Goal: Obtain resource: Download file/media

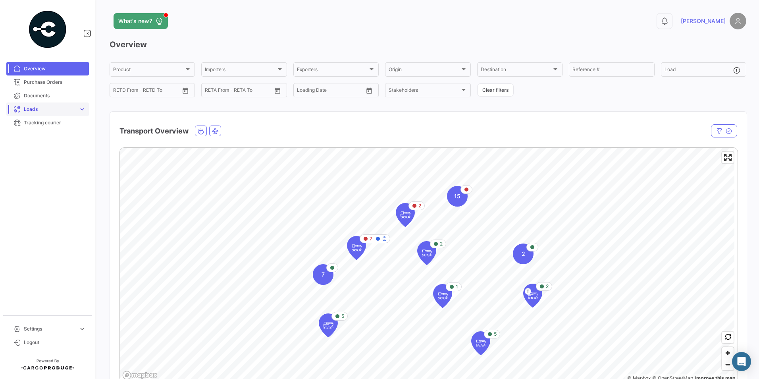
click at [30, 104] on link "Loads expand_more" at bounding box center [47, 109] width 83 height 14
click at [48, 139] on span "Ocean Loads" at bounding box center [36, 139] width 30 height 7
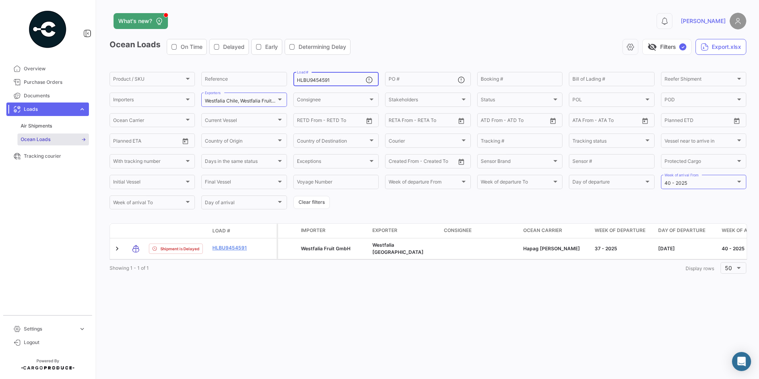
drag, startPoint x: 354, startPoint y: 79, endPoint x: -13, endPoint y: 62, distance: 367.3
click at [0, 62] on html "Overview Purchase Orders Documents Loads expand_more Air Shipments Ocean Loads …" at bounding box center [379, 189] width 759 height 379
paste input "743228"
type input "HLBU9743228"
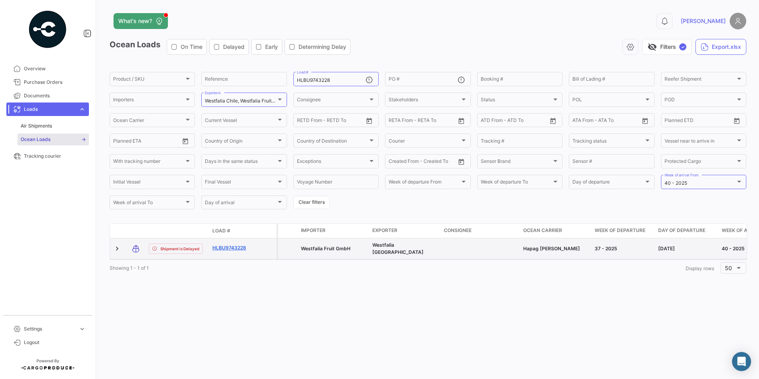
click at [228, 247] on link "HLBU9743228" at bounding box center [232, 247] width 41 height 7
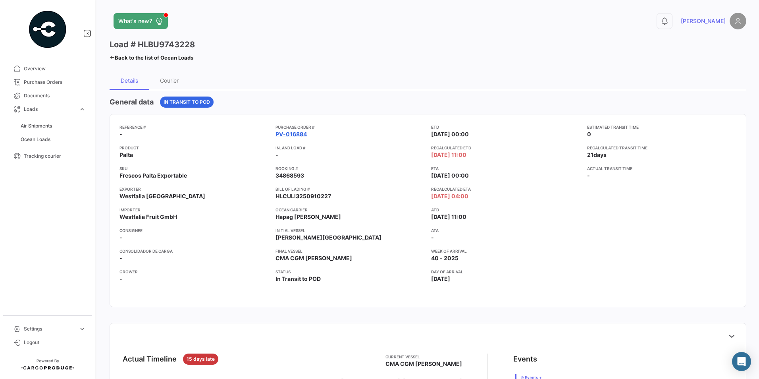
click at [284, 131] on link "PV-016884" at bounding box center [291, 134] width 31 height 8
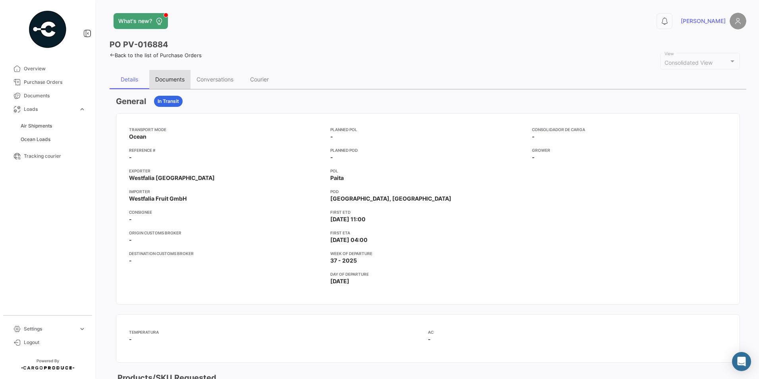
click at [178, 75] on div "Documents" at bounding box center [169, 79] width 41 height 19
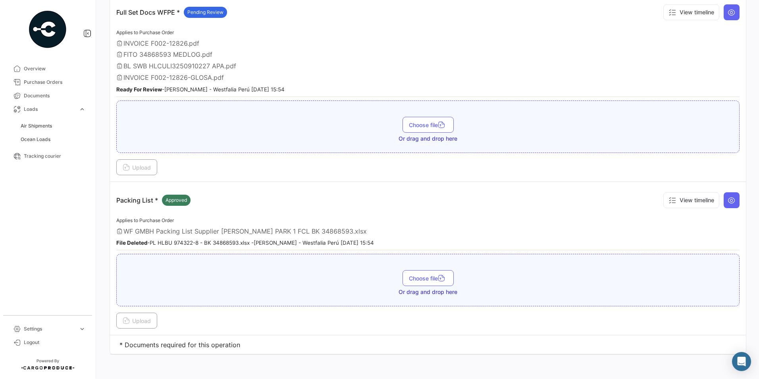
scroll to position [270, 0]
click at [724, 200] on button at bounding box center [732, 199] width 16 height 16
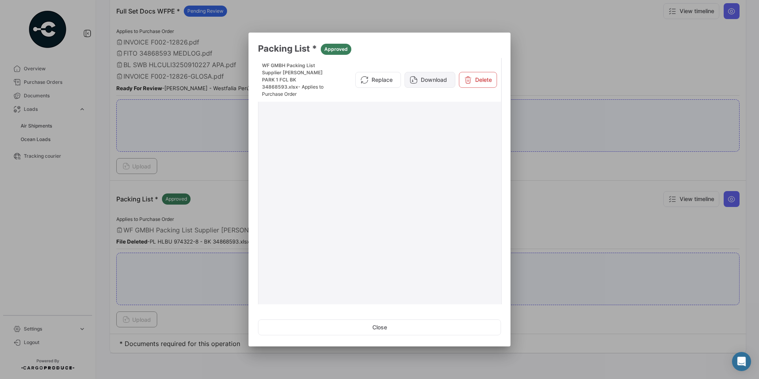
click at [439, 76] on button "Download" at bounding box center [430, 80] width 51 height 16
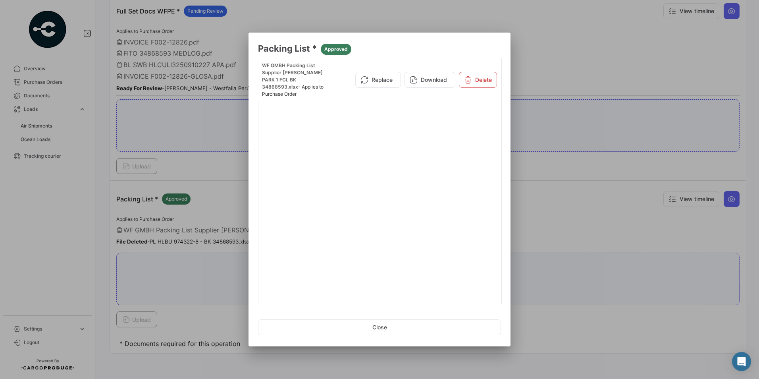
click at [610, 196] on div at bounding box center [379, 189] width 759 height 379
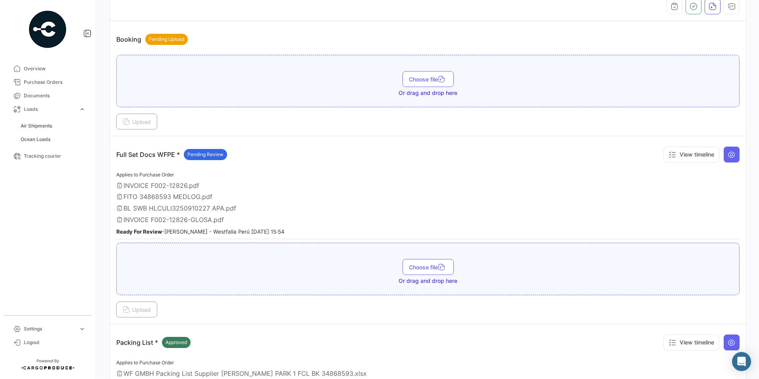
scroll to position [111, 0]
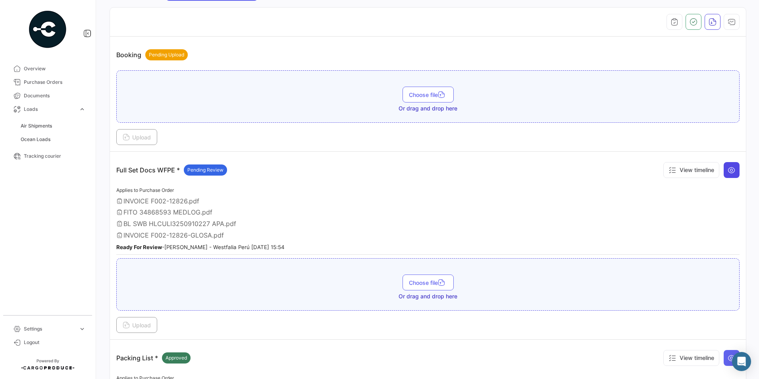
click at [729, 167] on icon at bounding box center [732, 170] width 8 height 8
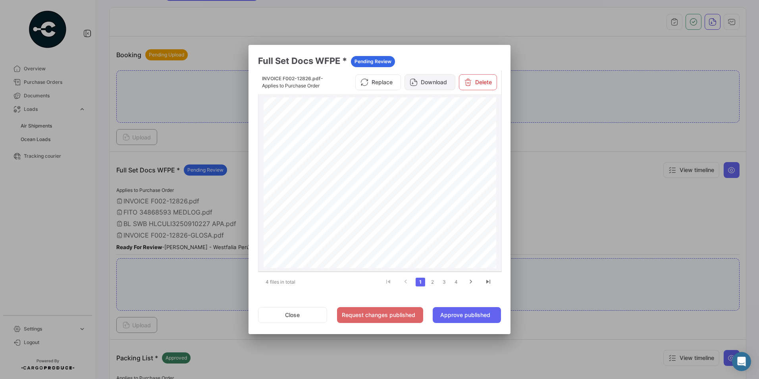
click at [435, 79] on button "Download" at bounding box center [430, 82] width 51 height 16
click at [433, 282] on link "2" at bounding box center [433, 282] width 10 height 9
click at [440, 84] on button "Download" at bounding box center [430, 82] width 51 height 16
click at [443, 283] on link "3" at bounding box center [445, 282] width 10 height 9
click at [429, 85] on button "Download" at bounding box center [430, 85] width 51 height 16
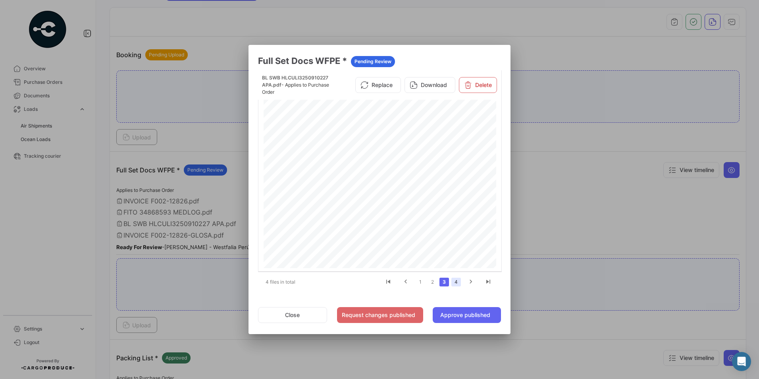
click at [461, 283] on link "4" at bounding box center [457, 282] width 10 height 9
click at [428, 80] on button "Download" at bounding box center [430, 85] width 51 height 16
click at [471, 288] on li at bounding box center [470, 282] width 17 height 14
click at [471, 281] on icon "go to next page" at bounding box center [471, 283] width 10 height 10
click at [695, 298] on div at bounding box center [379, 189] width 759 height 379
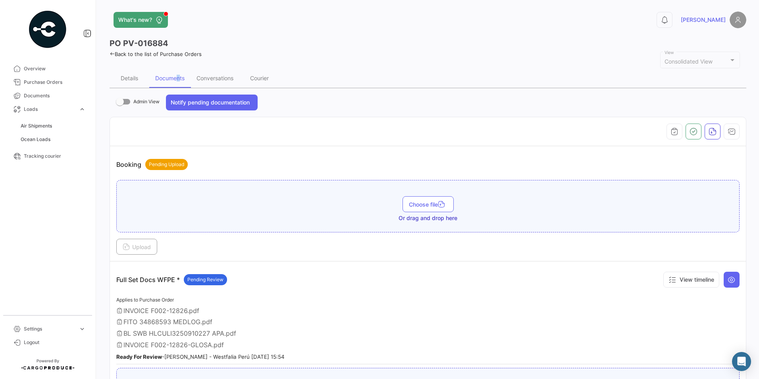
scroll to position [0, 0]
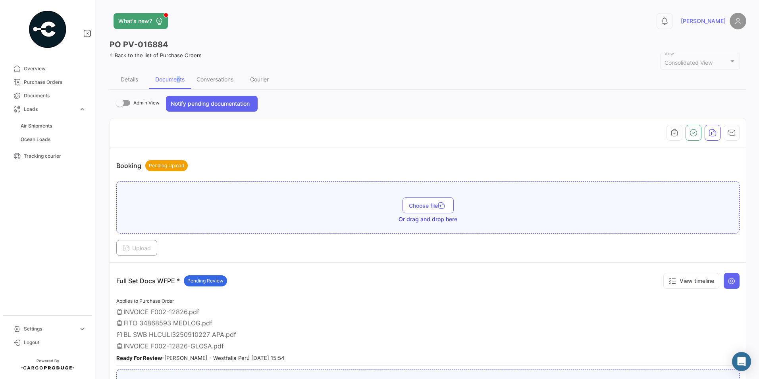
click at [113, 56] on icon at bounding box center [112, 54] width 5 height 5
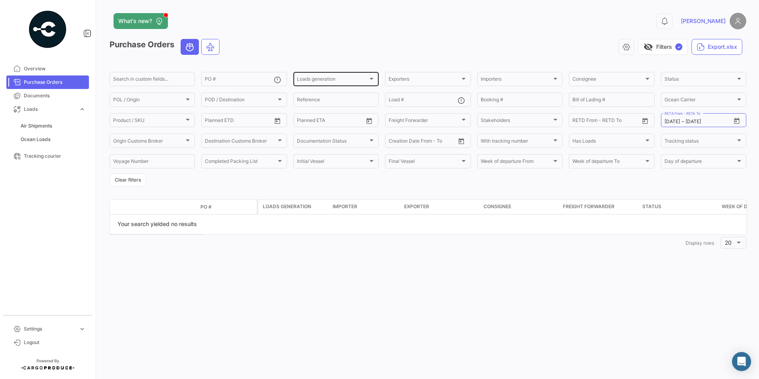
click at [344, 78] on div "Loads generation" at bounding box center [332, 80] width 71 height 6
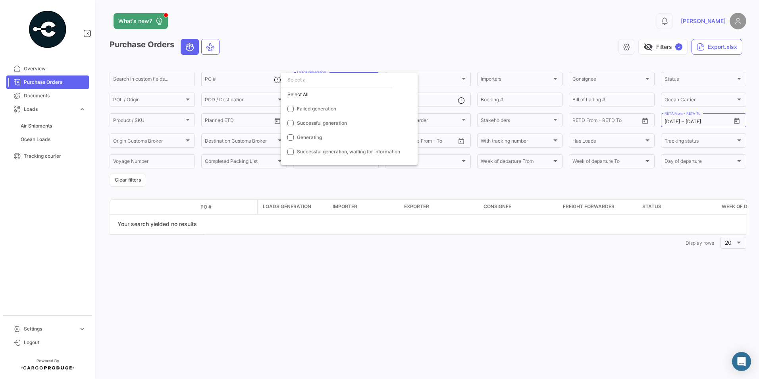
click at [54, 140] on div at bounding box center [379, 189] width 759 height 379
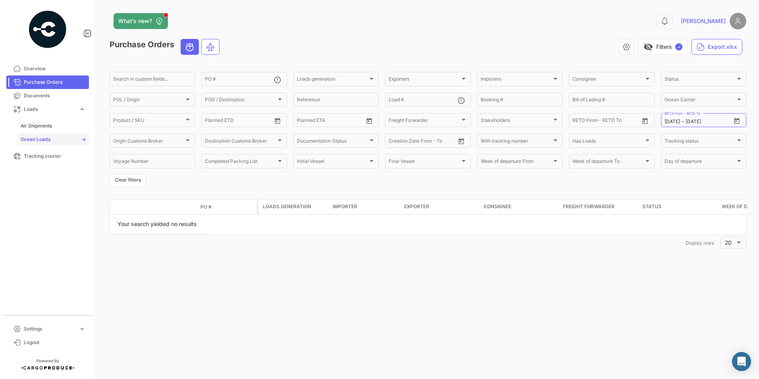
click at [49, 139] on span "Ocean Loads" at bounding box center [36, 139] width 30 height 7
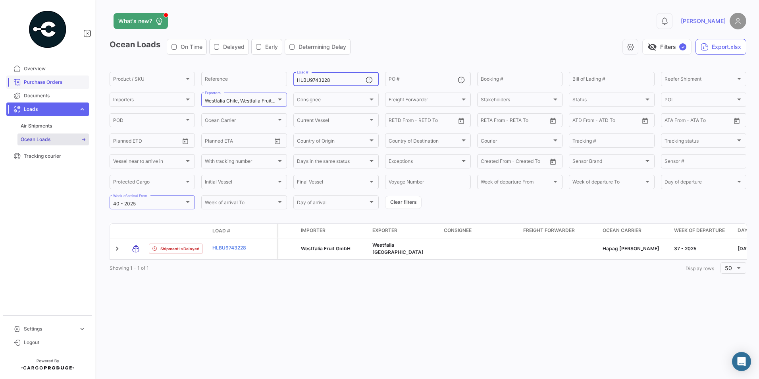
drag, startPoint x: 338, startPoint y: 79, endPoint x: 42, endPoint y: 84, distance: 295.9
click at [42, 84] on mat-sidenav-container "Overview Purchase Orders Documents Loads expand_more Air Shipments Ocean Loads …" at bounding box center [379, 189] width 759 height 379
paste input "TEMU9616693"
type input "TEMU9616693"
click at [189, 203] on div at bounding box center [188, 202] width 4 height 2
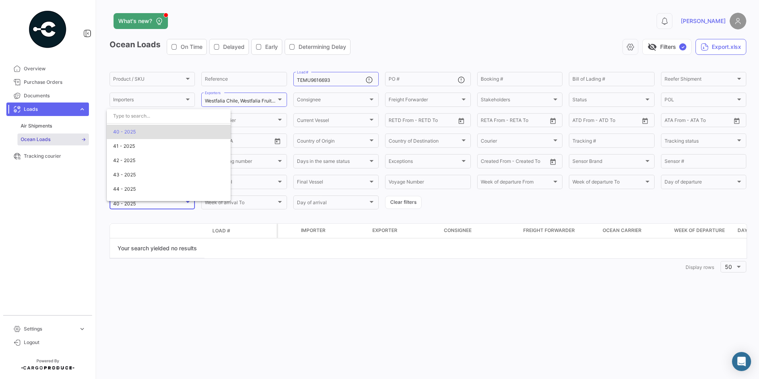
scroll to position [1370, 0]
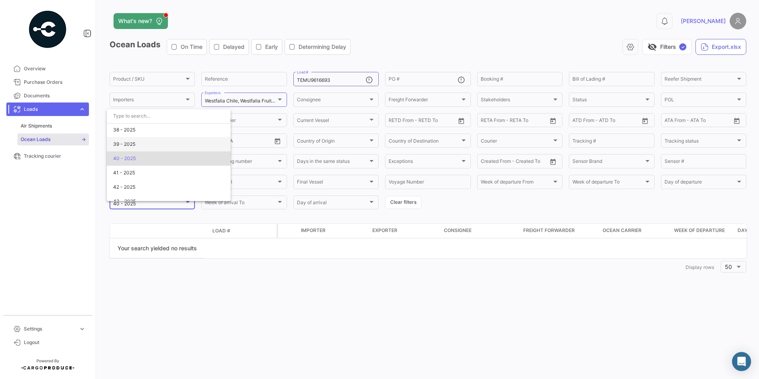
click at [136, 146] on span "39 - 2025" at bounding box center [168, 144] width 111 height 14
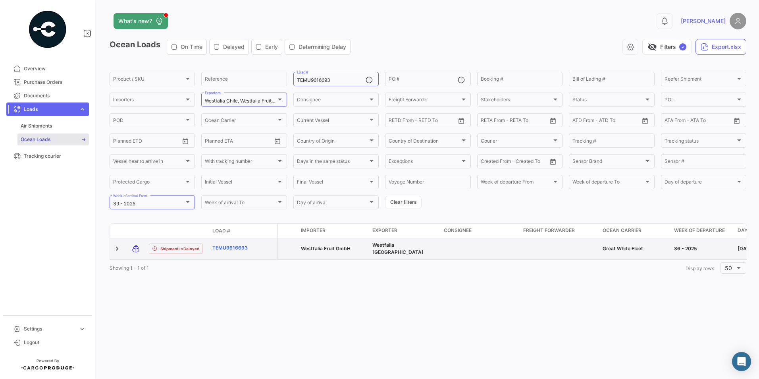
click at [226, 247] on link "TEMU9616693" at bounding box center [232, 247] width 41 height 7
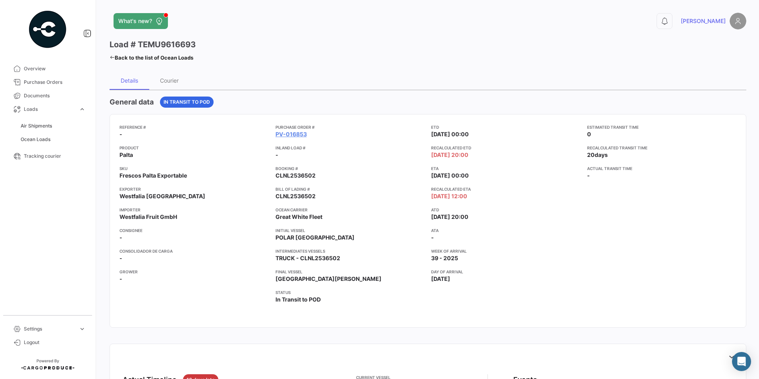
click at [208, 291] on div "Reference # - Product Palta SKU Frescos Palta Exportable Exporter Westfalia Per…" at bounding box center [195, 221] width 150 height 194
click at [289, 133] on link "PV-016853" at bounding box center [291, 134] width 31 height 8
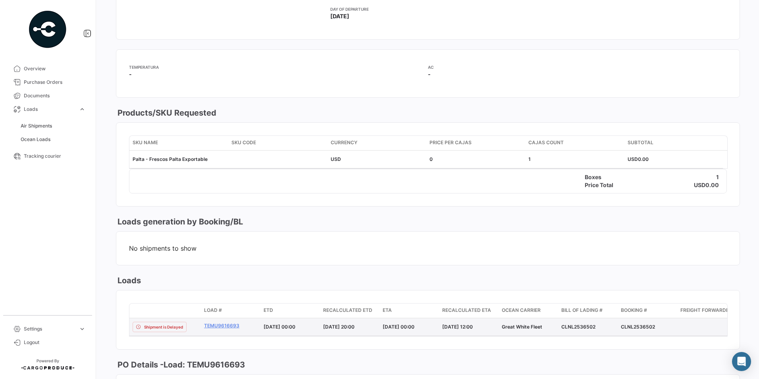
scroll to position [278, 0]
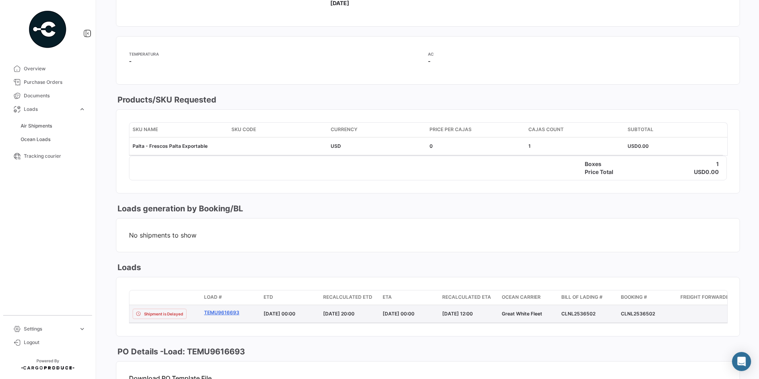
click at [226, 311] on link "TEMU9616693" at bounding box center [230, 312] width 53 height 7
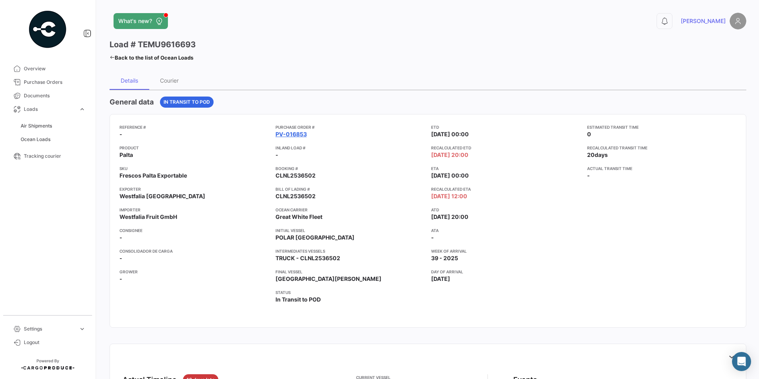
click at [296, 133] on link "PV-016853" at bounding box center [291, 134] width 31 height 8
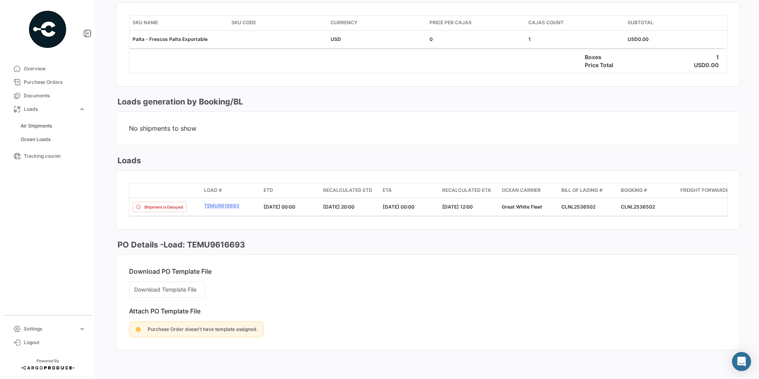
scroll to position [391, 0]
drag, startPoint x: 216, startPoint y: 197, endPoint x: 193, endPoint y: 201, distance: 23.3
click at [193, 202] on div "Shipment is Delayed" at bounding box center [165, 207] width 65 height 10
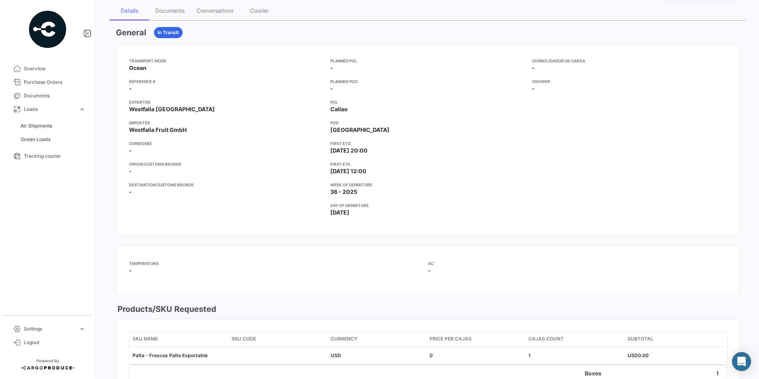
scroll to position [0, 0]
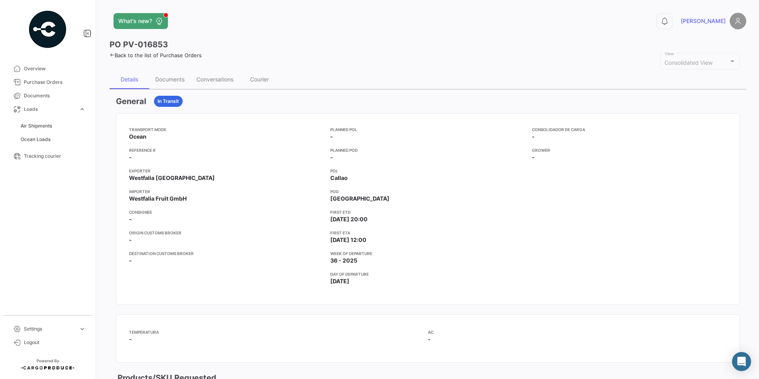
click at [171, 78] on div "Documents" at bounding box center [169, 79] width 29 height 7
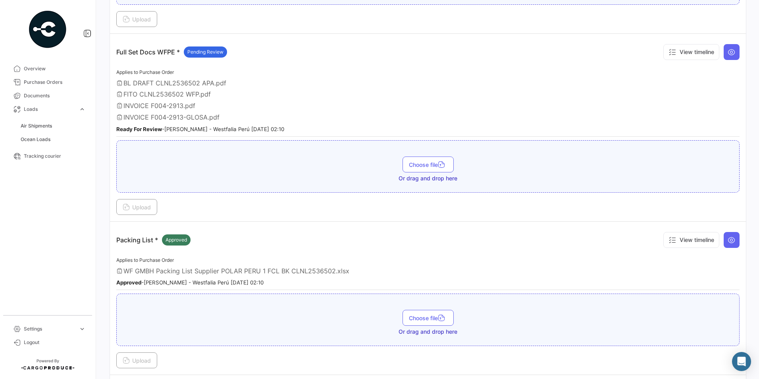
scroll to position [270, 0]
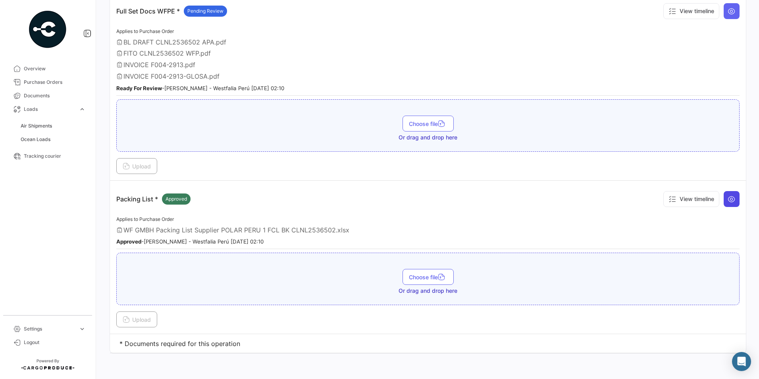
click at [729, 197] on icon at bounding box center [732, 199] width 8 height 8
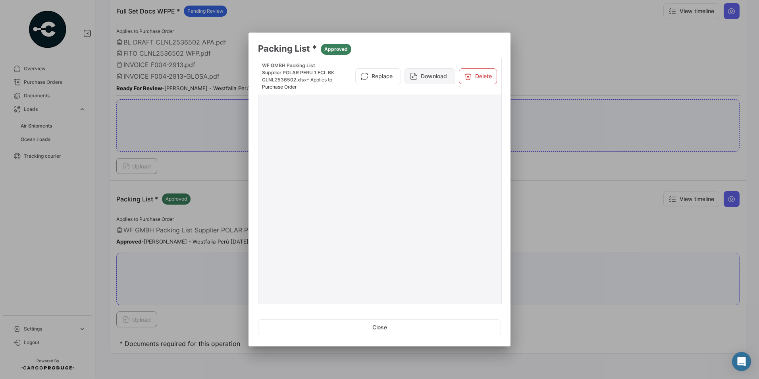
click at [423, 72] on button "Download" at bounding box center [430, 76] width 51 height 16
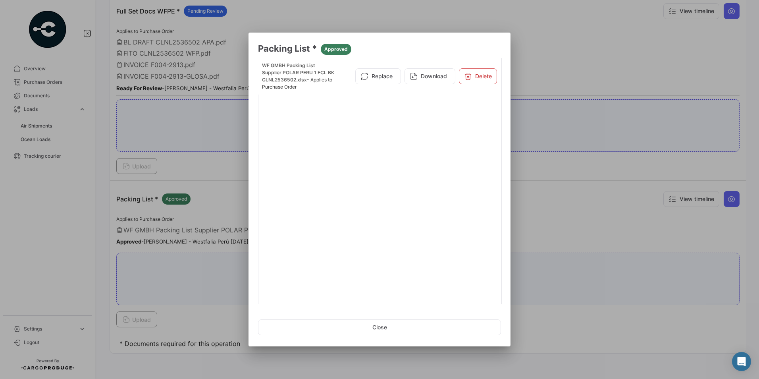
click at [556, 233] on div at bounding box center [379, 189] width 759 height 379
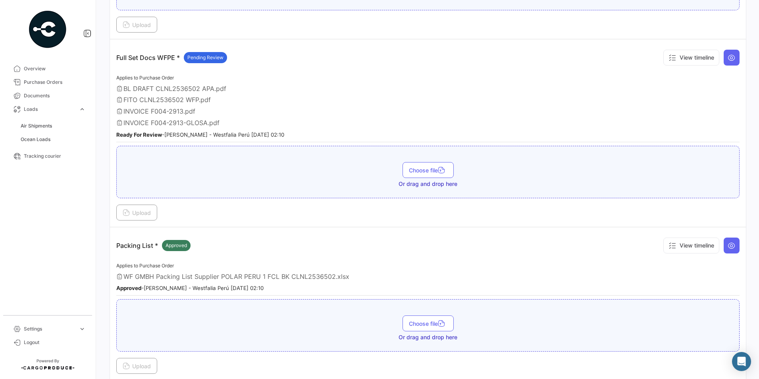
scroll to position [151, 0]
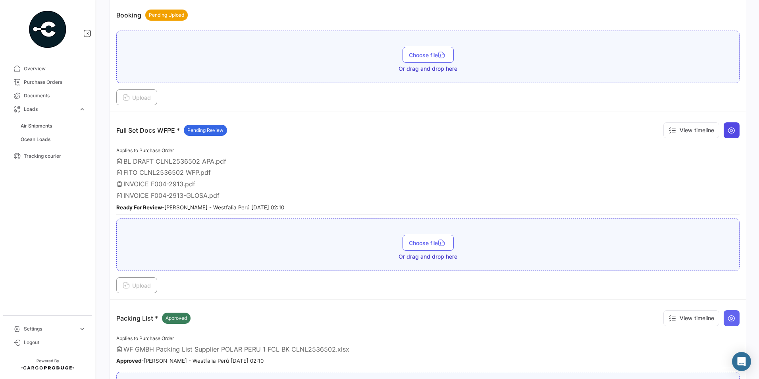
click at [729, 131] on icon at bounding box center [732, 130] width 8 height 8
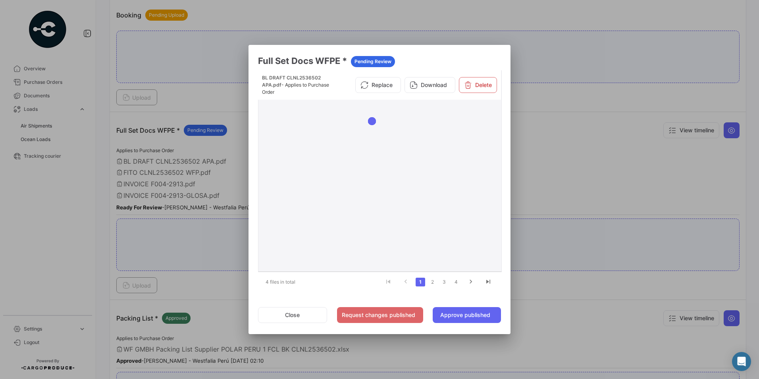
click at [446, 83] on button "Download" at bounding box center [430, 85] width 51 height 16
click at [434, 282] on link "2" at bounding box center [433, 282] width 10 height 9
click at [436, 84] on button "Download" at bounding box center [430, 82] width 51 height 16
click at [442, 279] on link "3" at bounding box center [445, 282] width 10 height 9
click at [446, 84] on button "Download" at bounding box center [430, 82] width 51 height 16
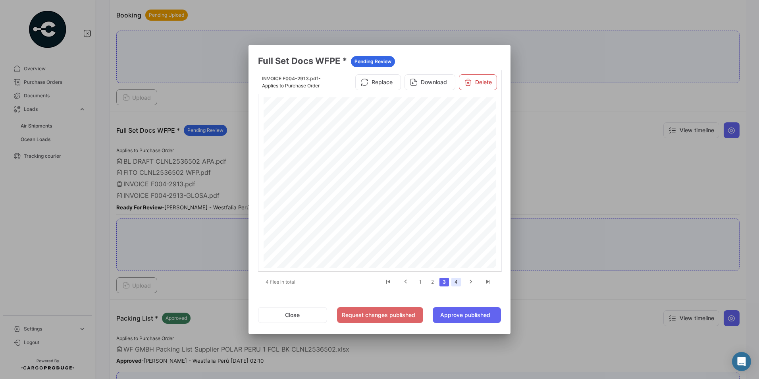
click at [456, 282] on link "4" at bounding box center [457, 282] width 10 height 9
click at [429, 83] on button "Download" at bounding box center [430, 85] width 51 height 16
click at [536, 240] on div at bounding box center [379, 189] width 759 height 379
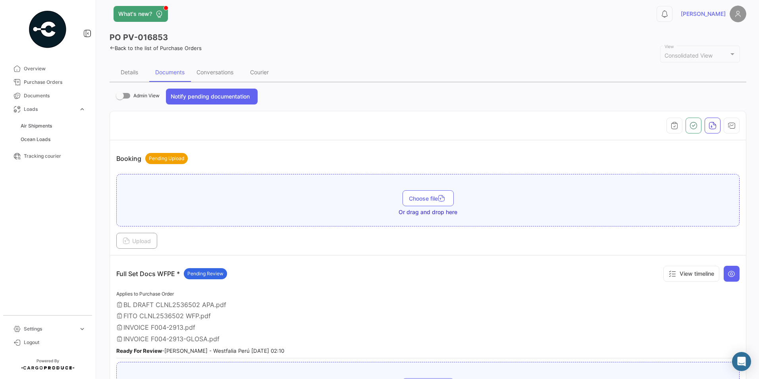
scroll to position [0, 0]
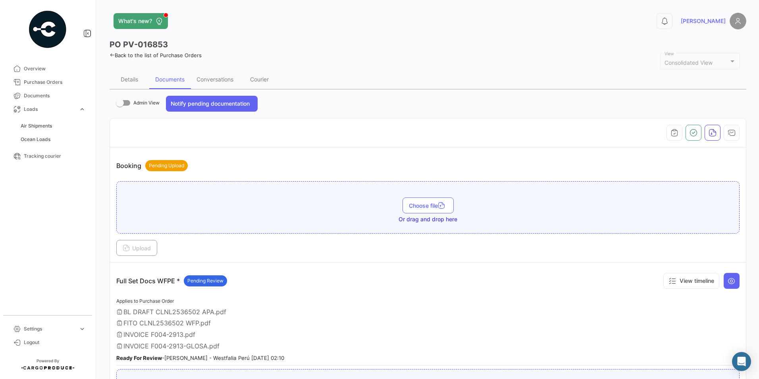
click at [301, 160] on div "Booking Pending Upload" at bounding box center [427, 166] width 623 height 24
click at [33, 141] on span "Ocean Loads" at bounding box center [36, 139] width 30 height 7
